Goal: Task Accomplishment & Management: Manage account settings

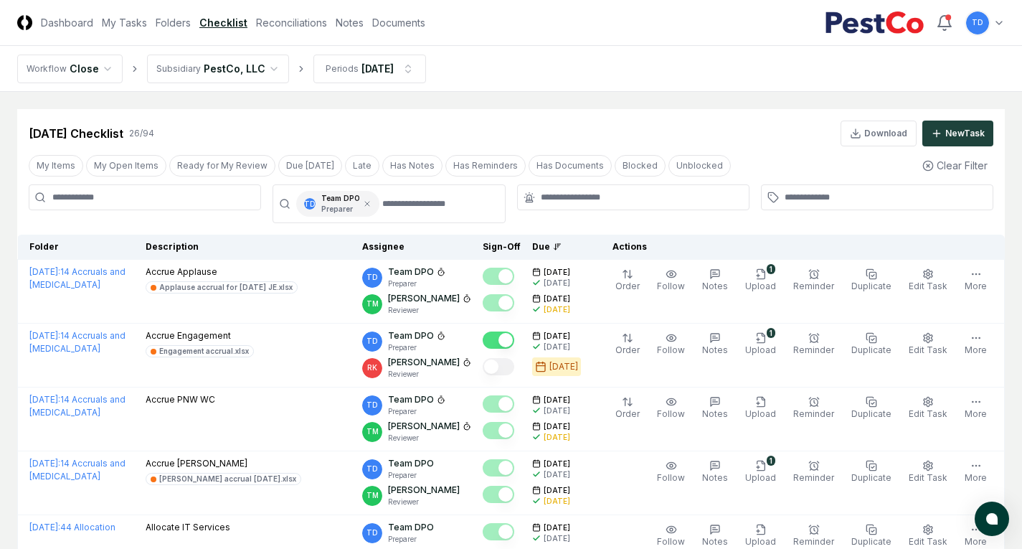
scroll to position [359, 0]
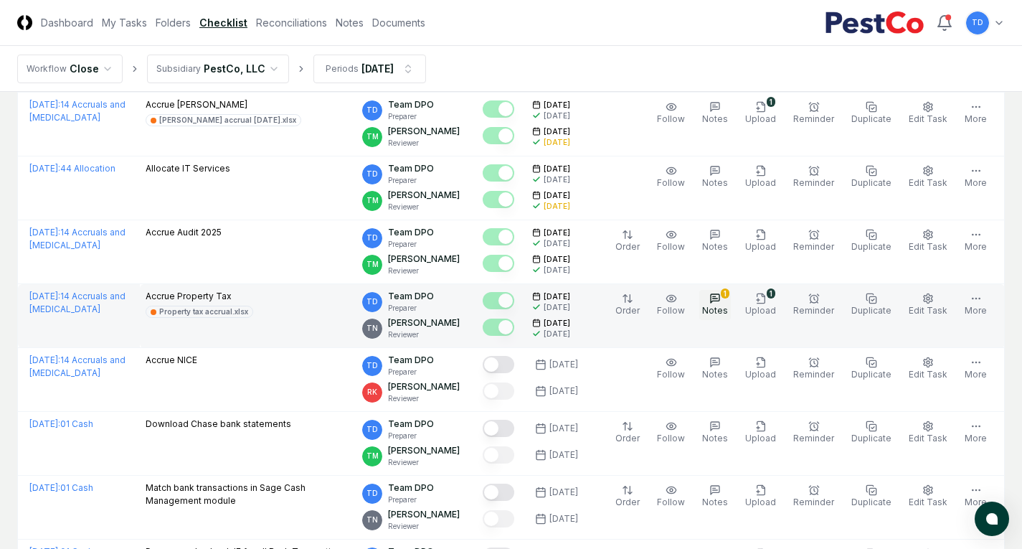
click at [721, 303] on icon "button" at bounding box center [714, 298] width 11 height 11
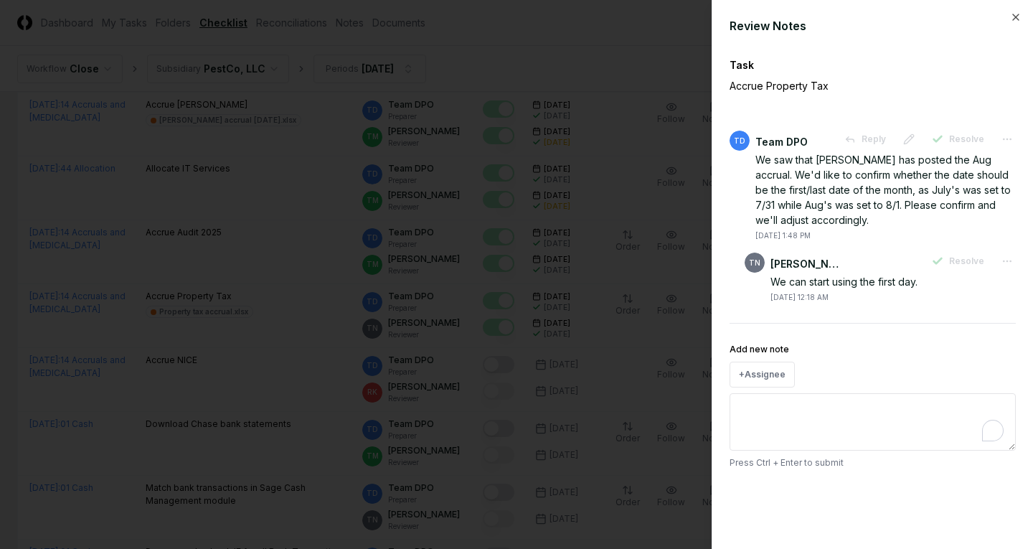
click at [829, 417] on textarea "Add new note" at bounding box center [872, 421] width 286 height 57
click at [904, 347] on div at bounding box center [516, 274] width 1033 height 549
click at [869, 414] on textarea "Add new note" at bounding box center [872, 421] width 286 height 57
type textarea "**********"
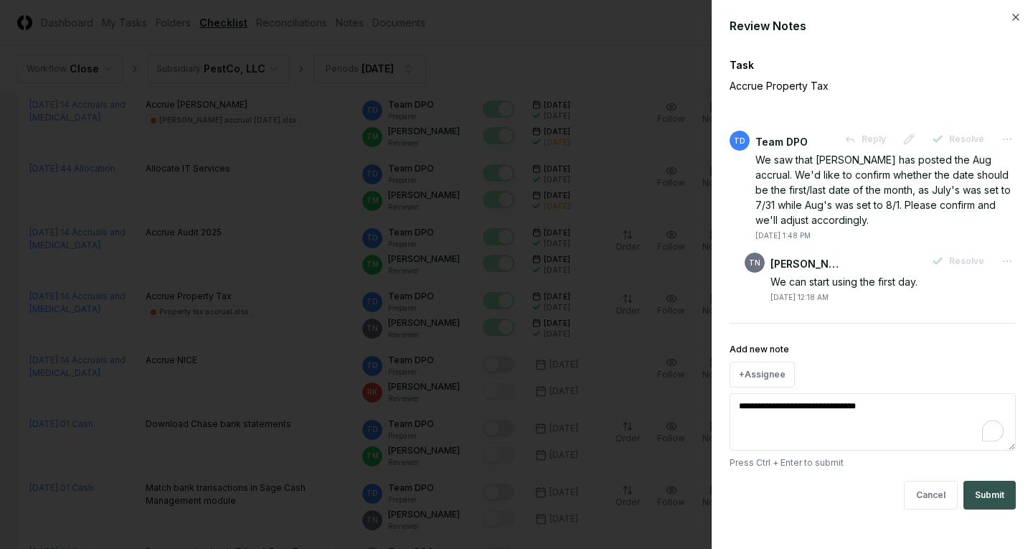
click at [990, 483] on button "Submit" at bounding box center [989, 495] width 52 height 29
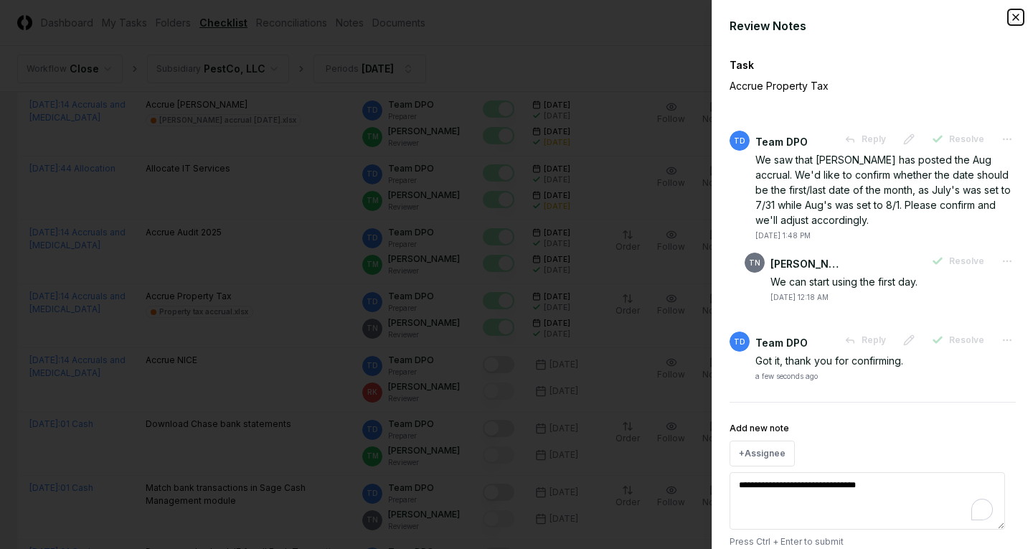
click at [1010, 13] on icon "button" at bounding box center [1015, 16] width 11 height 11
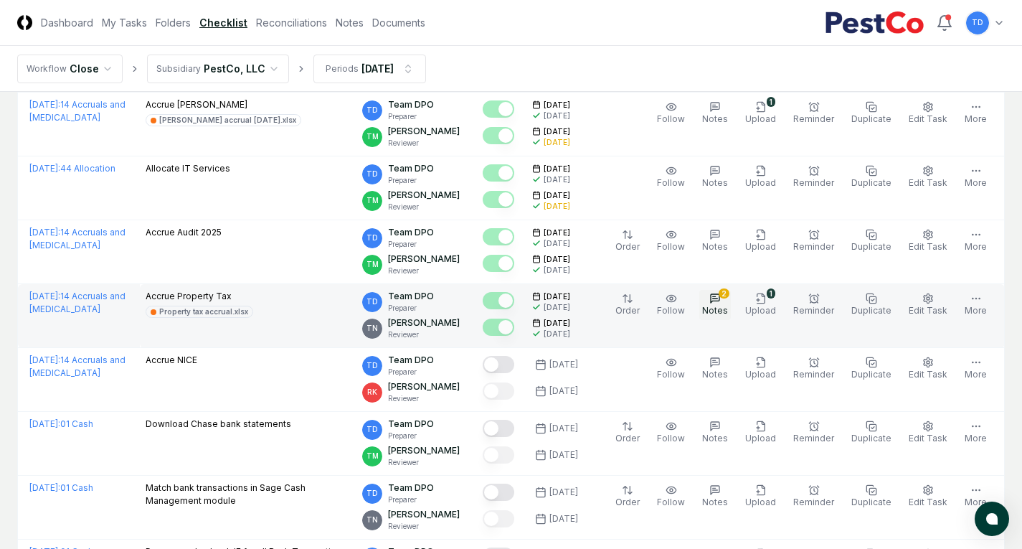
click at [725, 310] on span "Notes" at bounding box center [715, 310] width 26 height 11
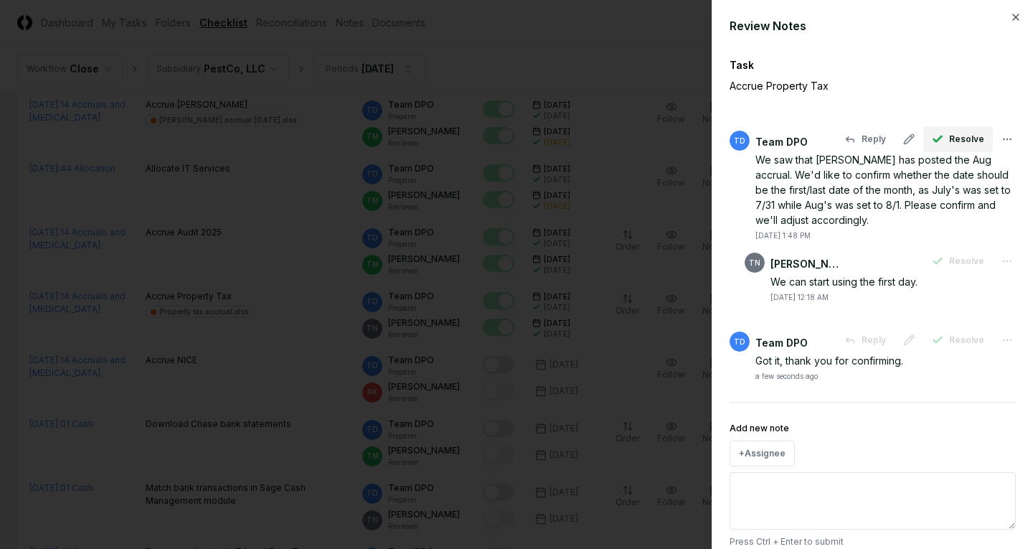
click at [934, 137] on icon "button" at bounding box center [938, 138] width 8 height 5
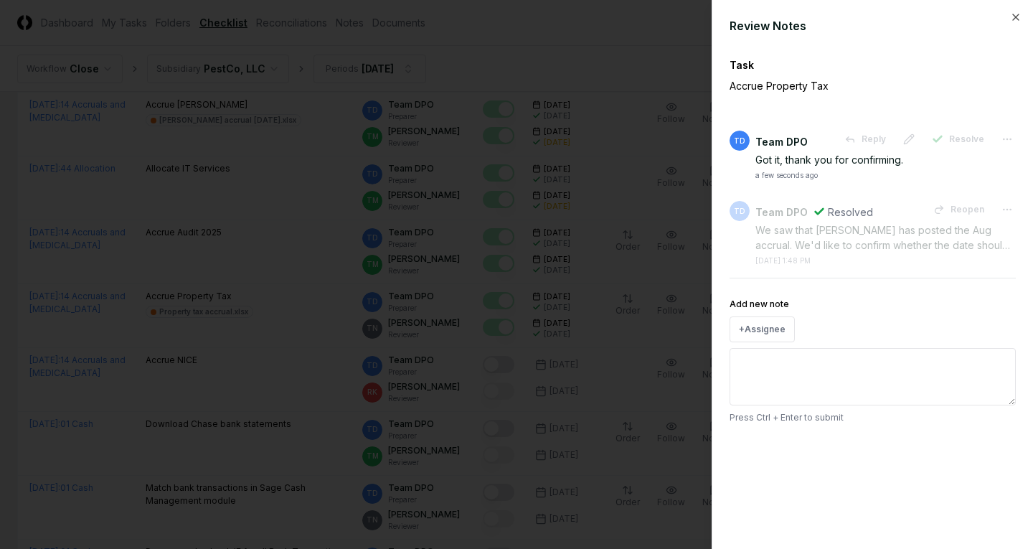
click at [951, 131] on button "Resolve" at bounding box center [958, 139] width 70 height 26
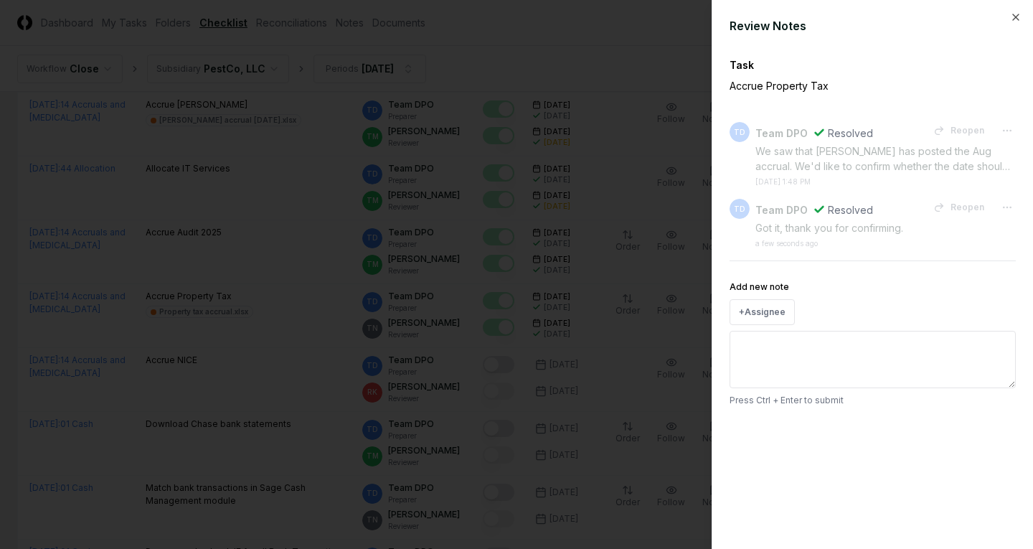
click at [629, 97] on div at bounding box center [516, 274] width 1033 height 549
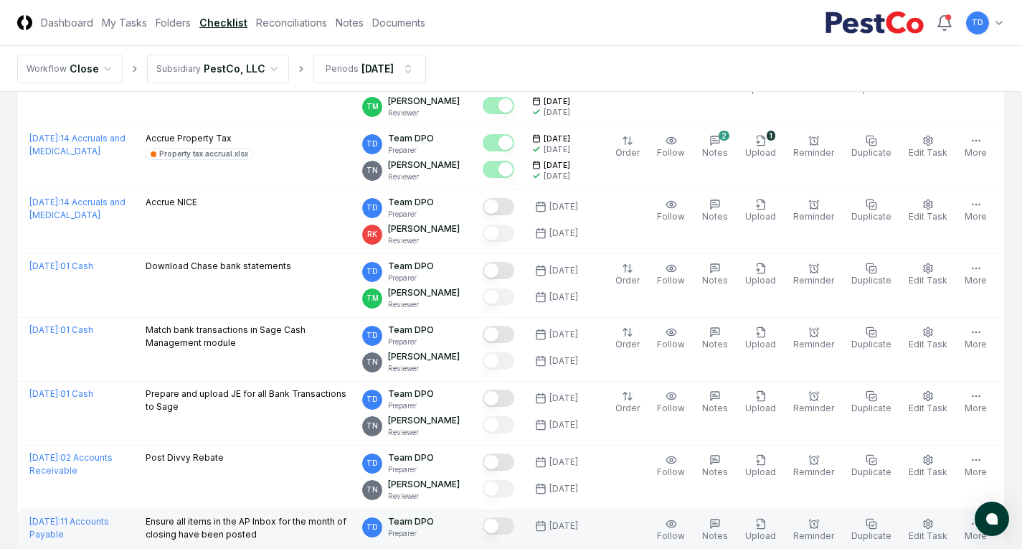
scroll to position [502, 0]
